Goal: Task Accomplishment & Management: Use online tool/utility

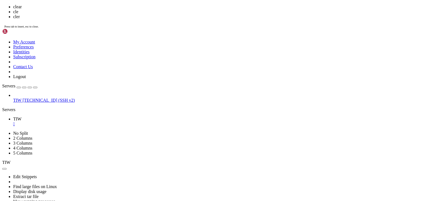
scroll to position [0, 0]
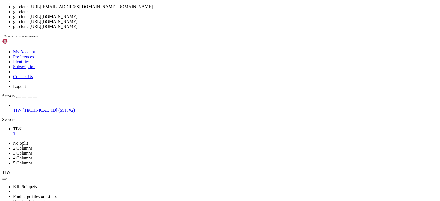
scroll to position [5, 1]
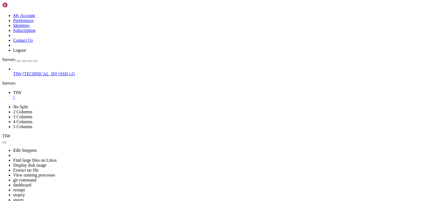
drag, startPoint x: 129, startPoint y: 300, endPoint x: 60, endPoint y: 306, distance: 69.1
drag, startPoint x: 113, startPoint y: 292, endPoint x: 115, endPoint y: 319, distance: 27.6
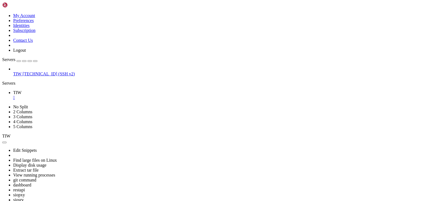
drag, startPoint x: 61, startPoint y: 318, endPoint x: 66, endPoint y: 303, distance: 15.7
